Goal: Information Seeking & Learning: Learn about a topic

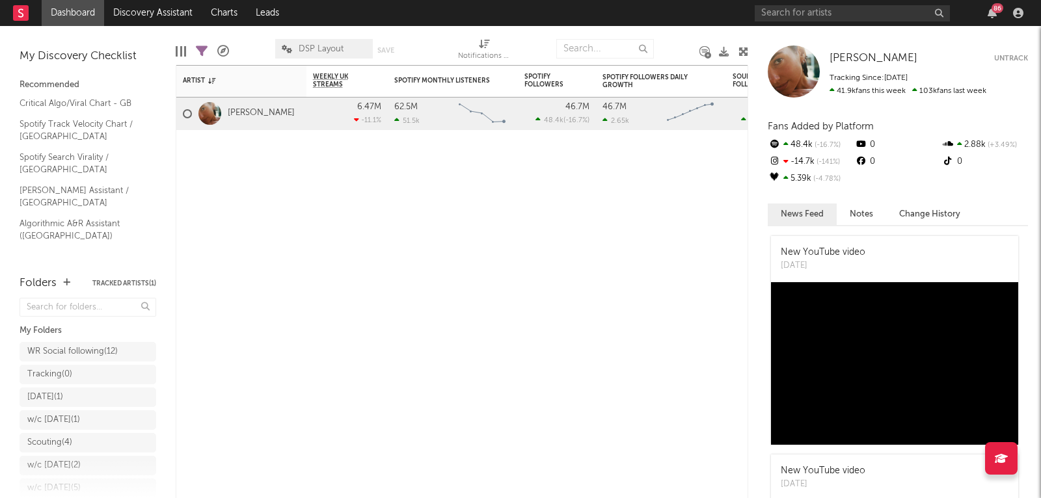
scroll to position [60, 0]
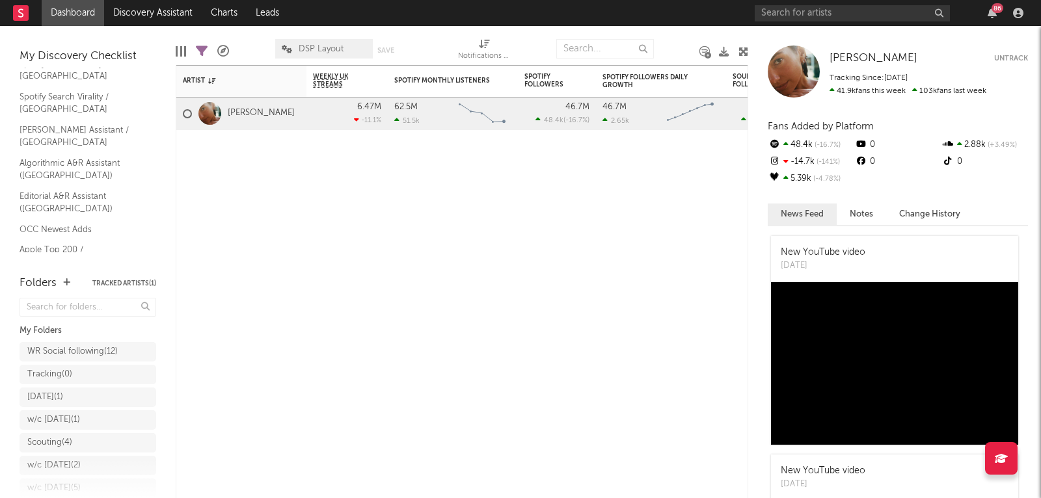
click at [783, 24] on div "86" at bounding box center [890, 13] width 273 height 26
click at [783, 19] on input "text" at bounding box center [851, 13] width 195 height 16
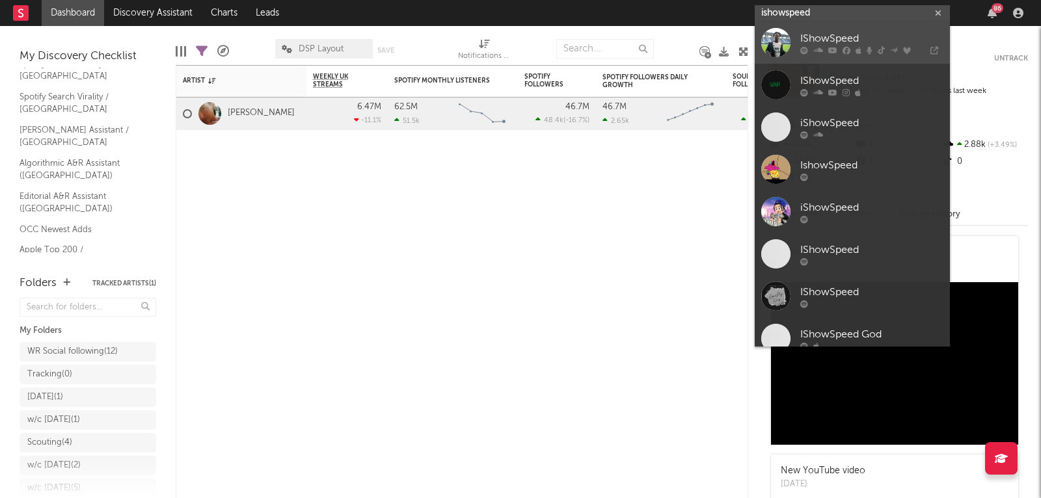
type input "ishowspeed"
click at [779, 41] on div at bounding box center [775, 42] width 29 height 29
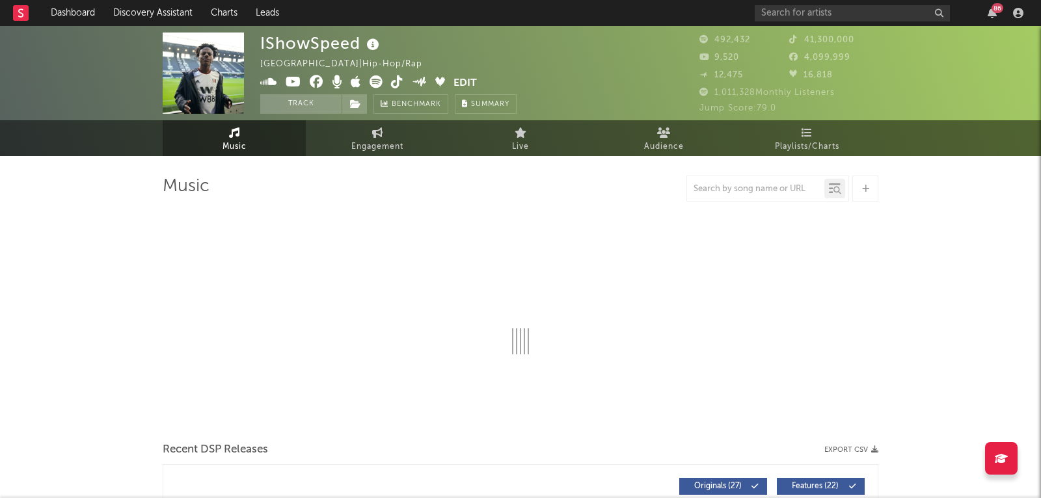
select select "6m"
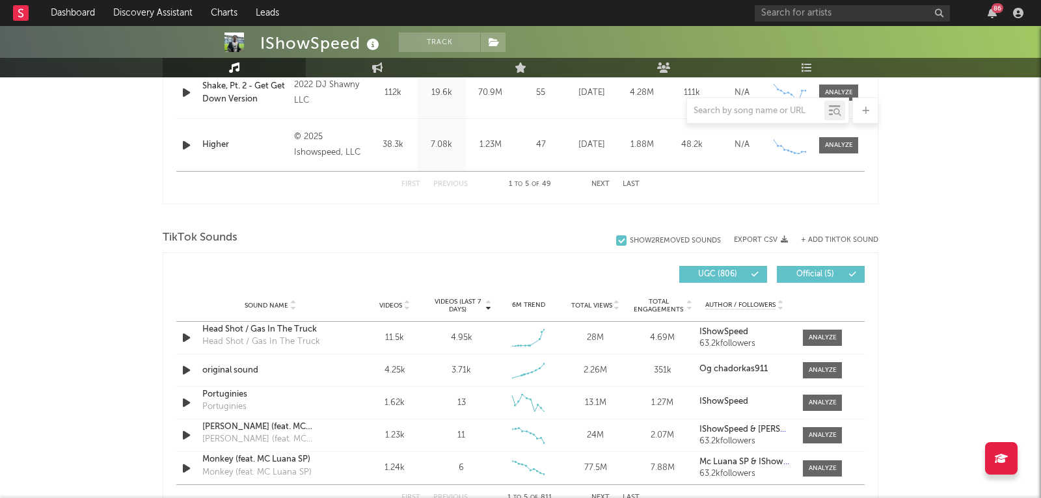
scroll to position [778, 0]
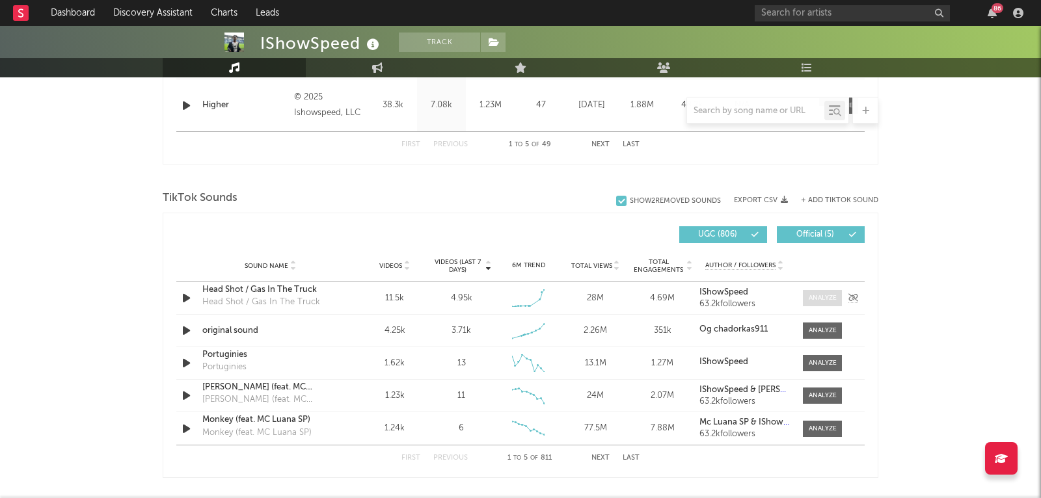
click at [806, 297] on span at bounding box center [822, 298] width 39 height 16
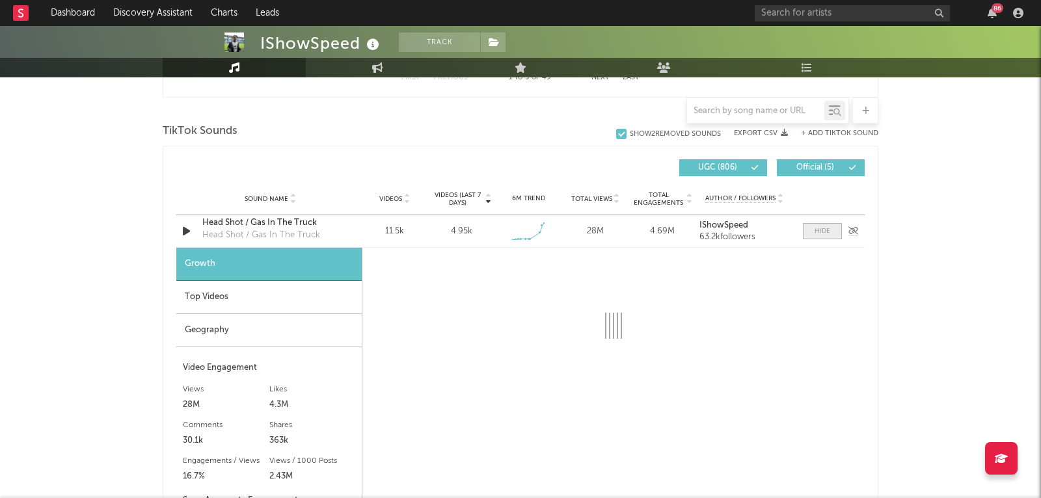
scroll to position [907, 0]
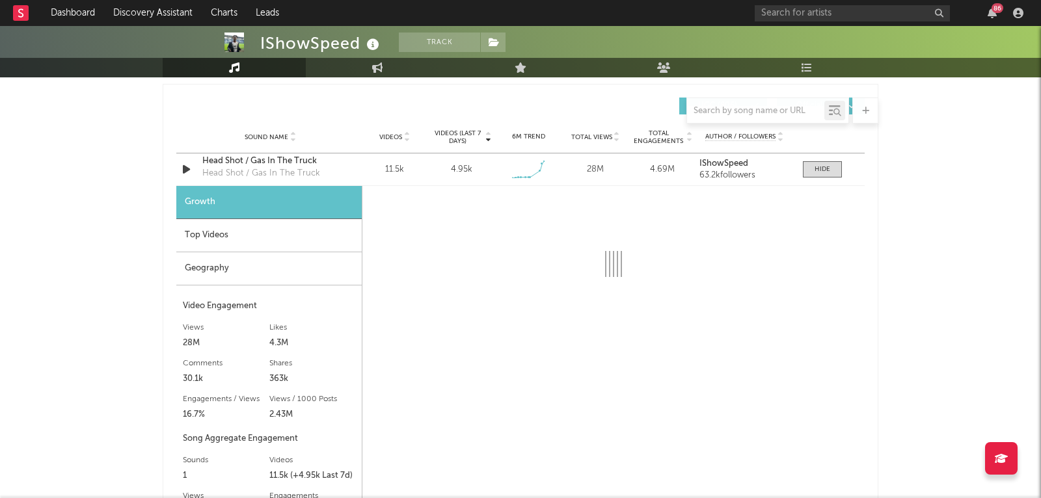
select select "1w"
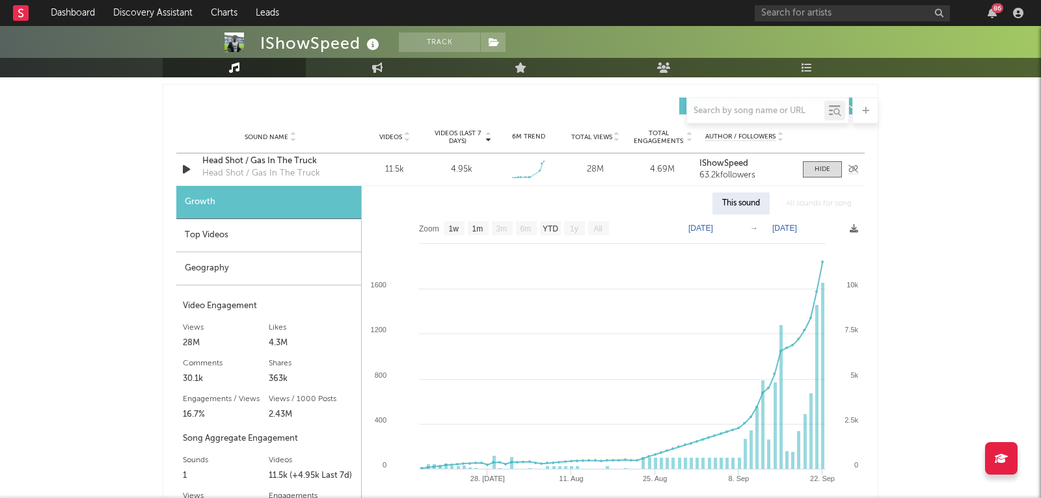
click at [258, 159] on div "Head Shot / Gas In The Truck" at bounding box center [270, 161] width 136 height 13
